Goal: Task Accomplishment & Management: Manage account settings

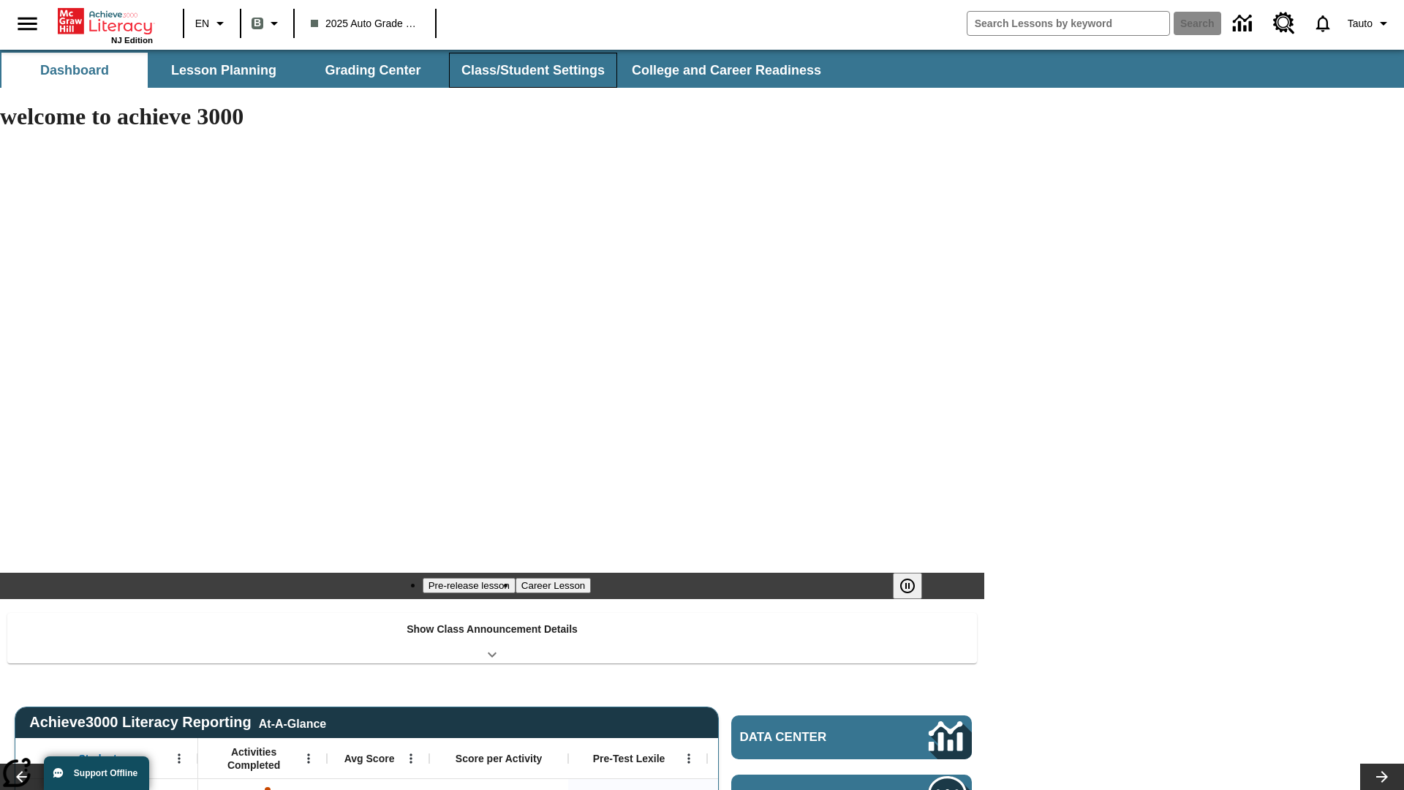
click at [531, 70] on button "Class/Student Settings" at bounding box center [533, 70] width 168 height 35
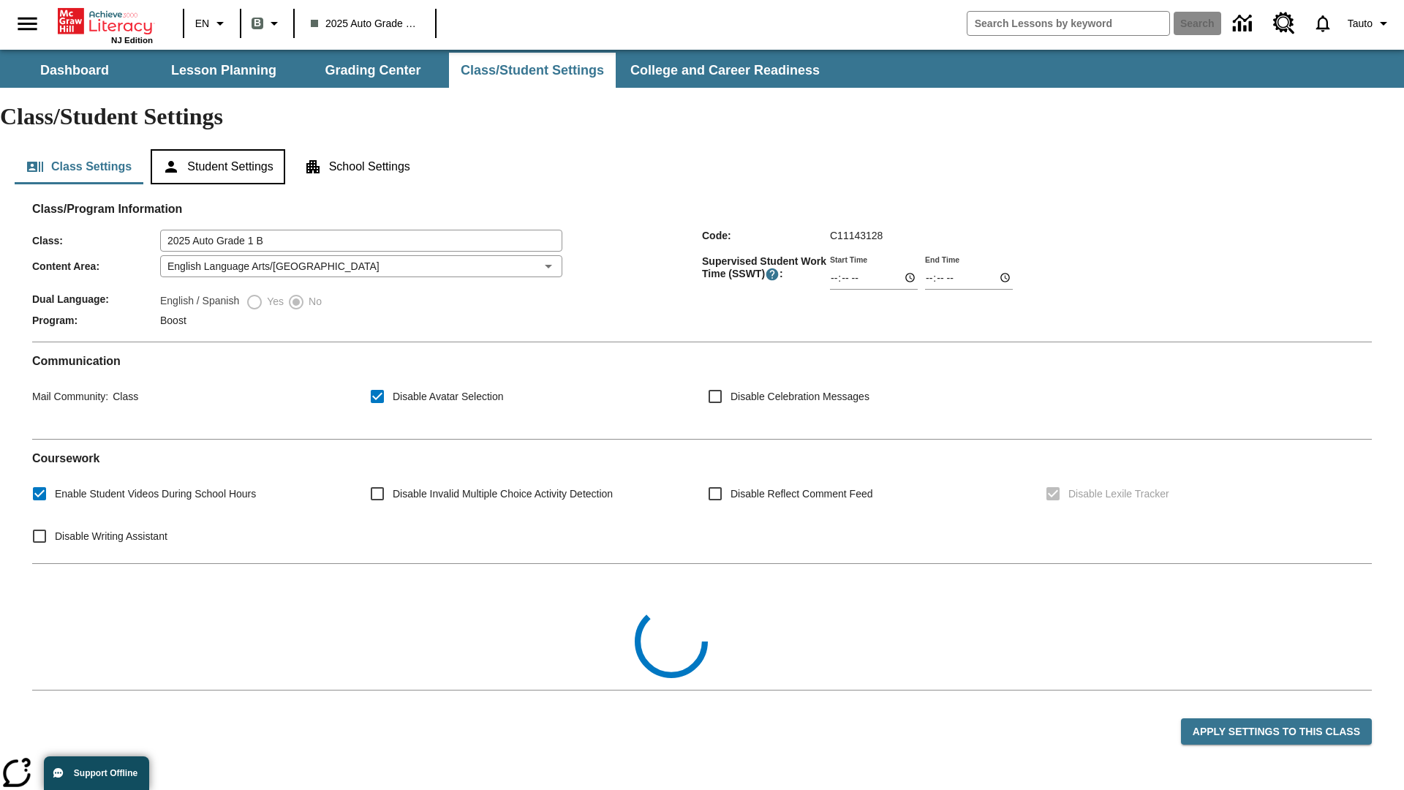
click at [220, 149] on button "Student Settings" at bounding box center [218, 166] width 134 height 35
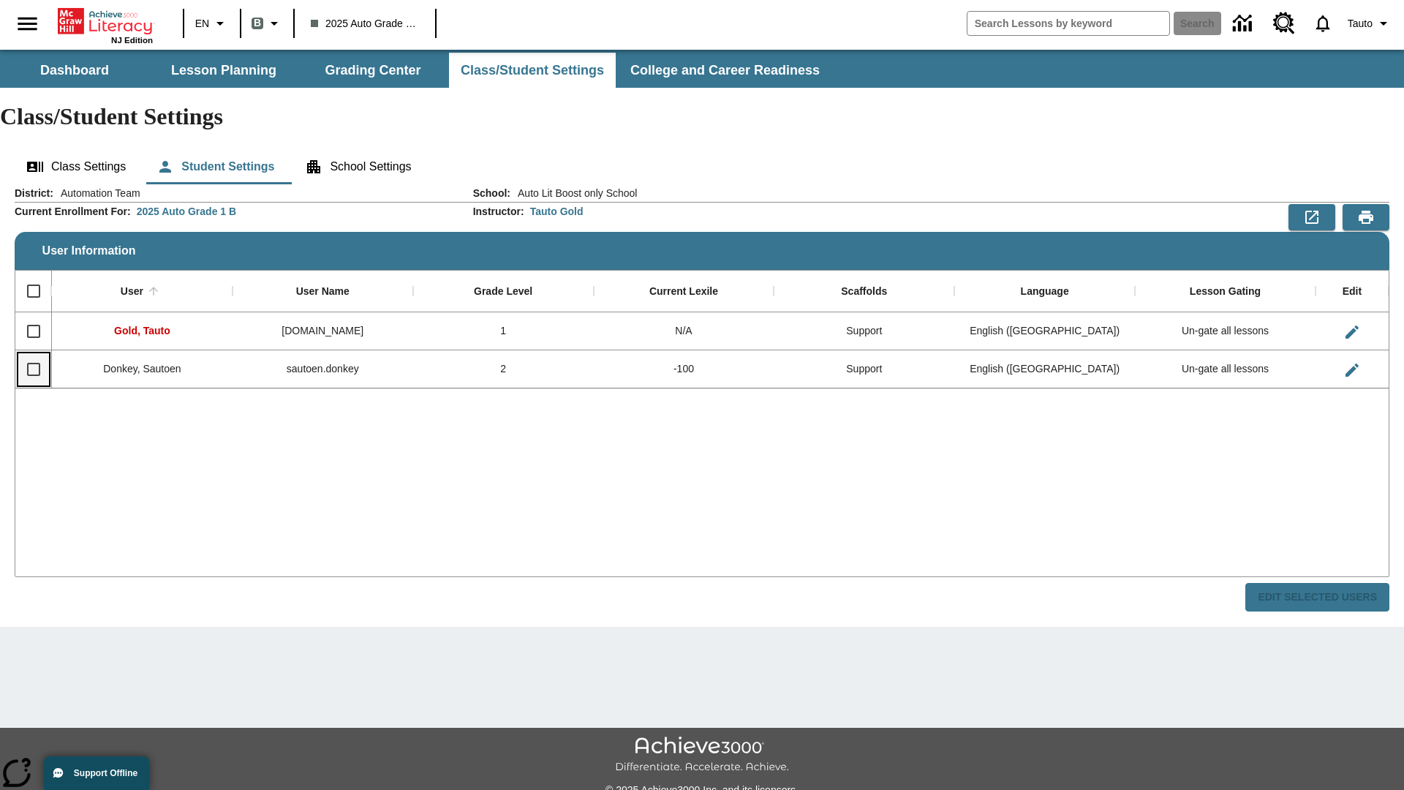
click at [33, 354] on input "Select row" at bounding box center [33, 369] width 31 height 31
checkbox input "true"
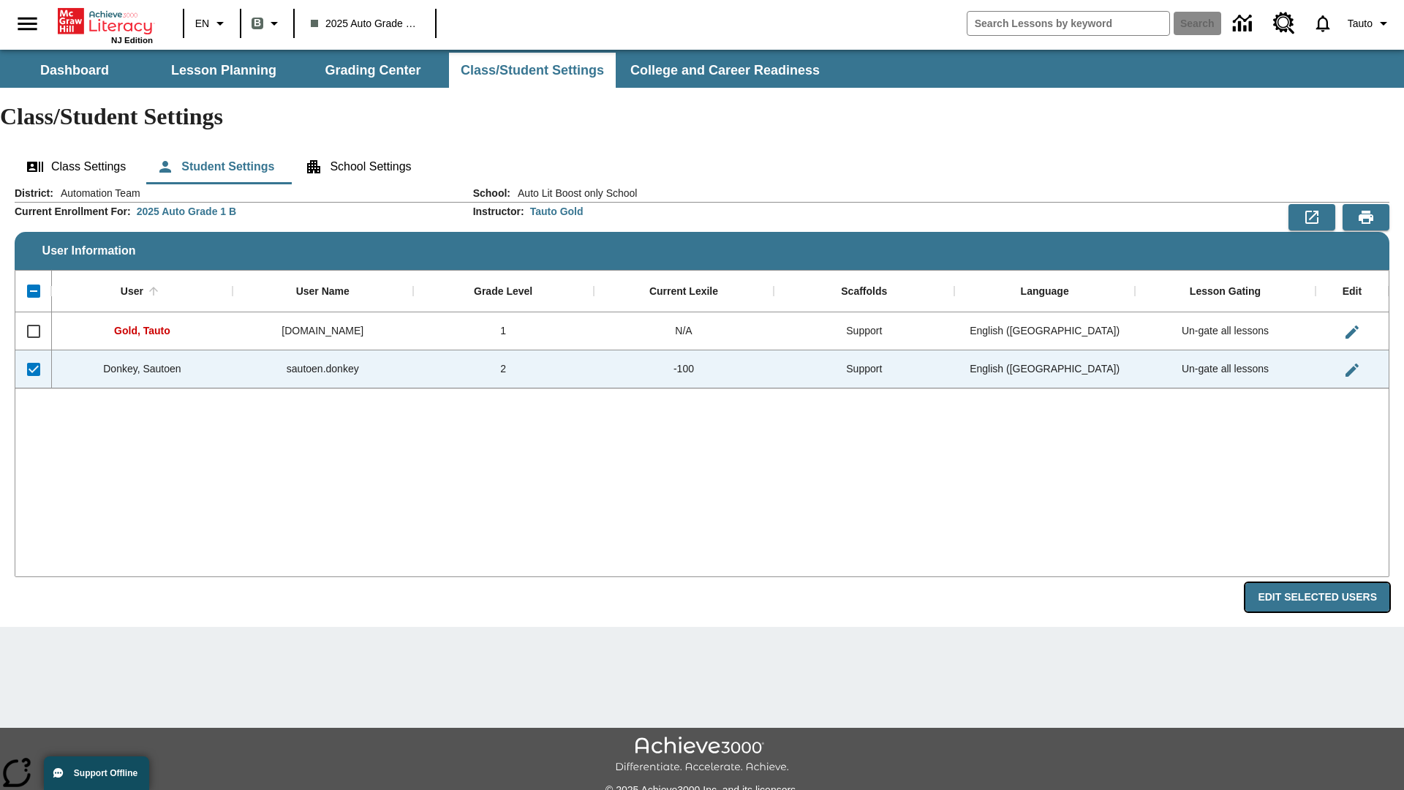
click at [1323, 583] on button "Edit Selected Users" at bounding box center [1317, 597] width 144 height 29
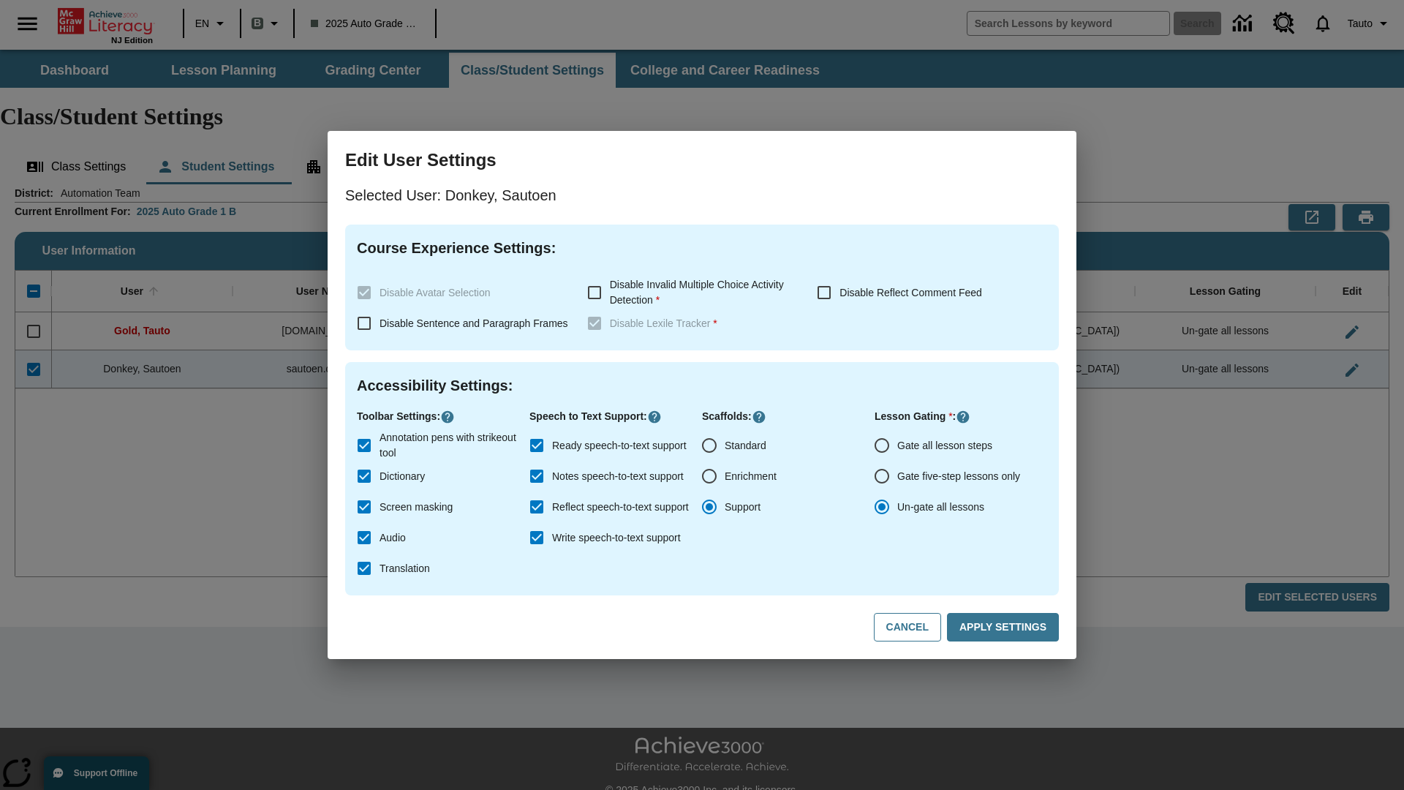
click at [882, 445] on input "Gate all lesson steps" at bounding box center [881, 445] width 31 height 31
click at [1005, 627] on button "Apply Settings" at bounding box center [1003, 627] width 112 height 29
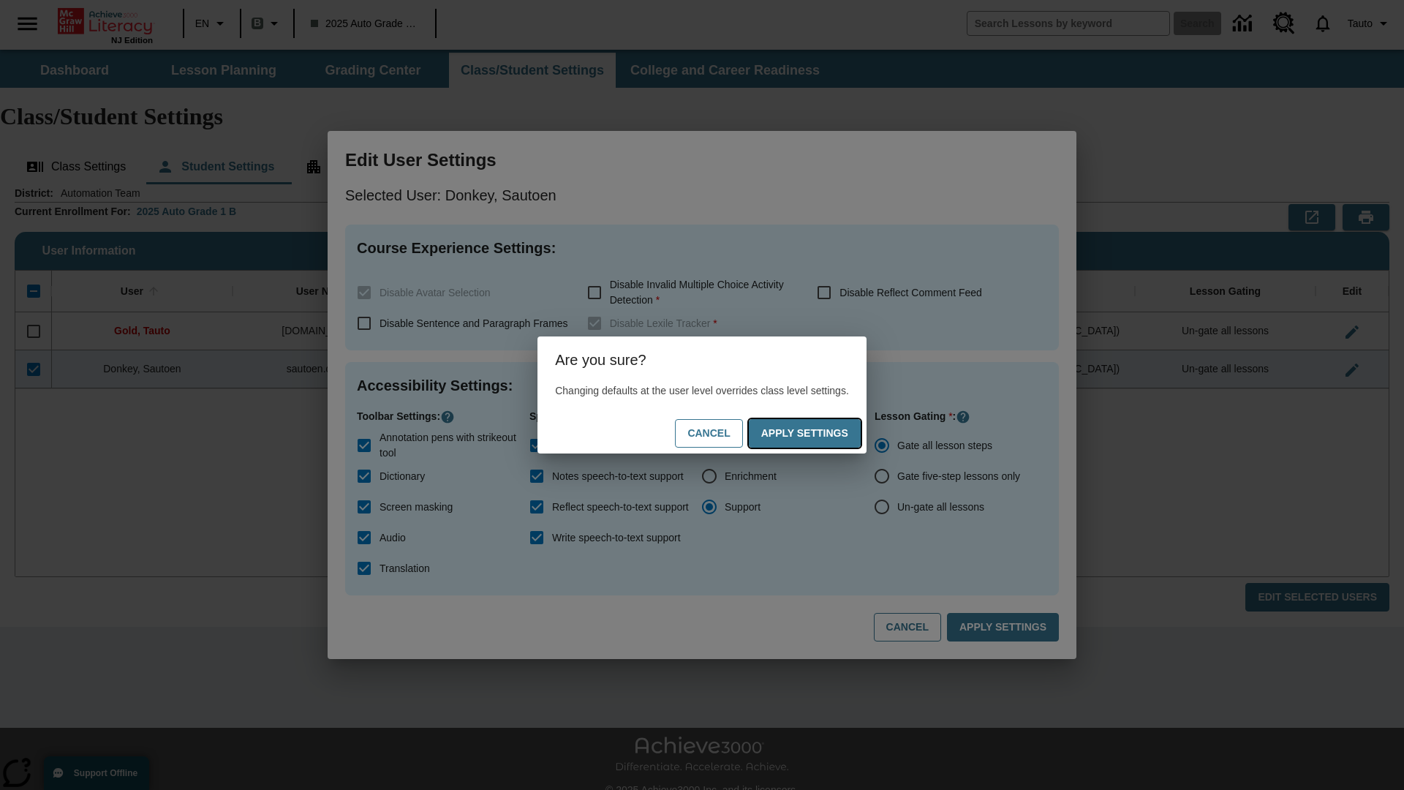
click at [819, 433] on button "Apply Settings" at bounding box center [805, 433] width 112 height 29
radio input "false"
radio input "true"
checkbox input "false"
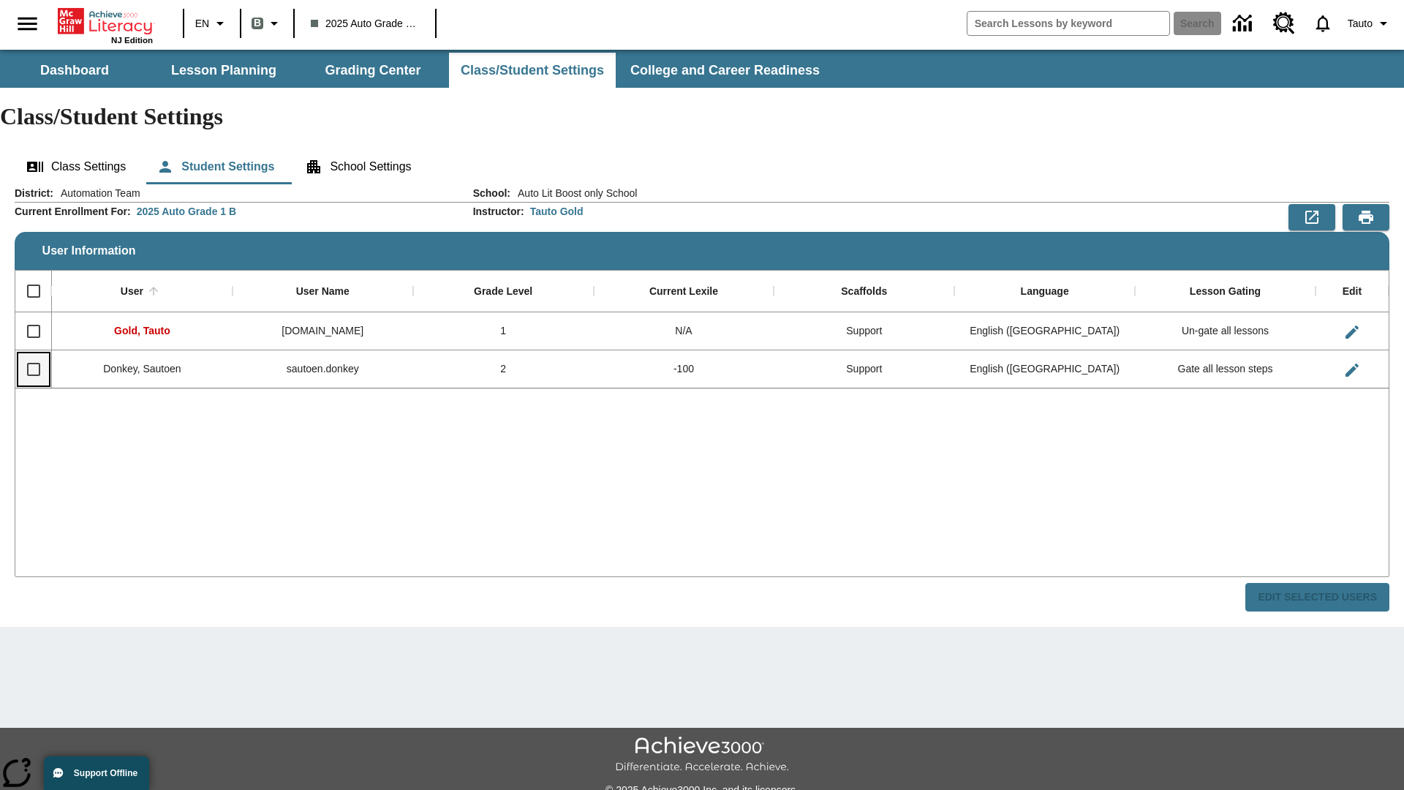
click at [33, 354] on input "Select row" at bounding box center [33, 369] width 31 height 31
checkbox input "true"
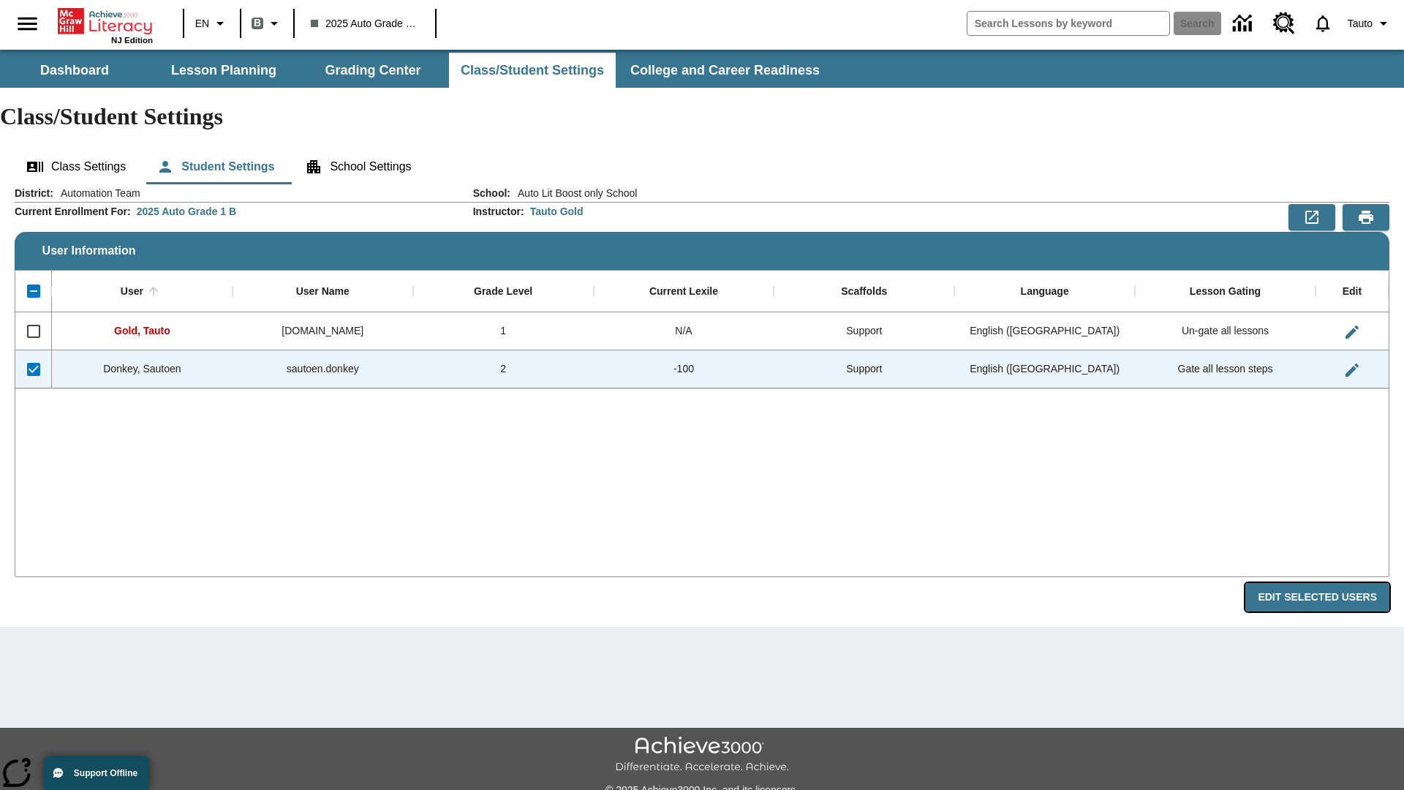
click at [1323, 583] on button "Edit Selected Users" at bounding box center [1317, 597] width 144 height 29
